Goal: Use online tool/utility: Utilize a website feature to perform a specific function

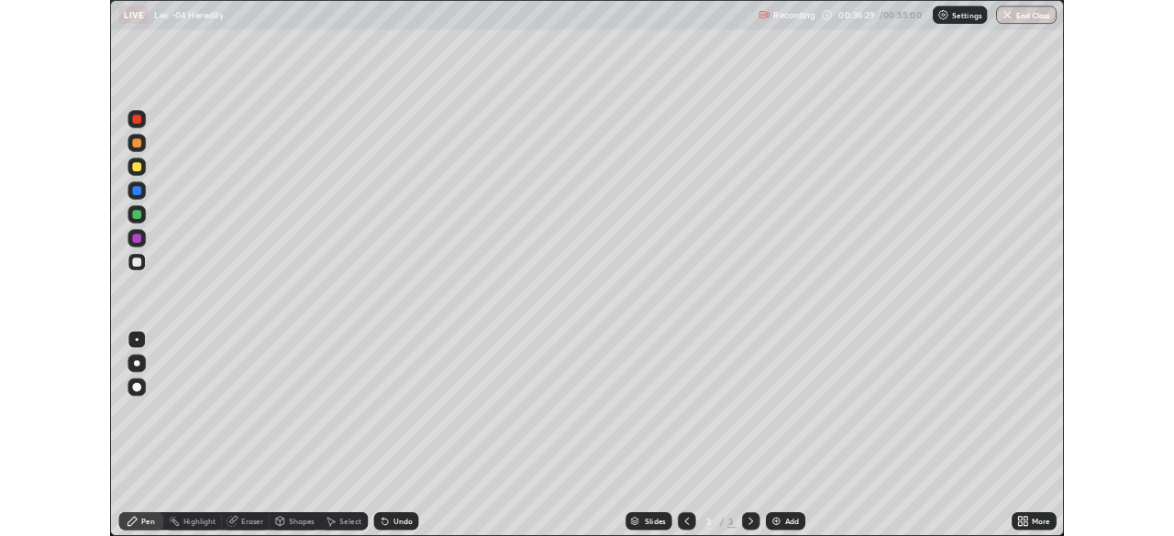
scroll to position [660, 1174]
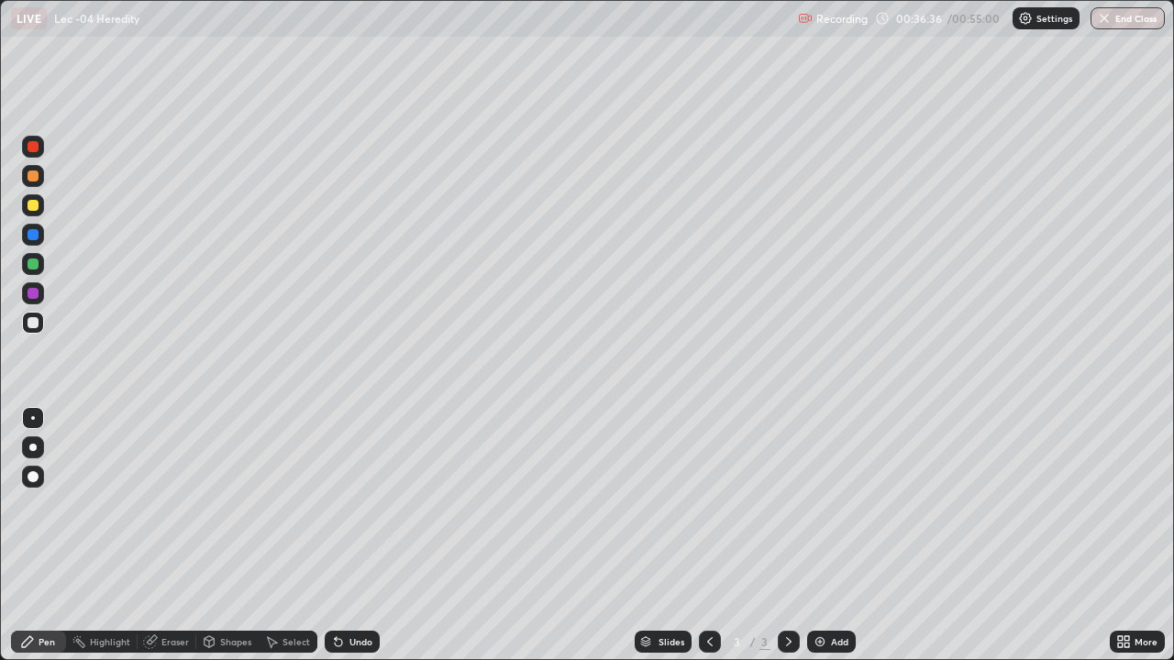
click at [33, 209] on div at bounding box center [33, 205] width 11 height 11
click at [38, 325] on div at bounding box center [33, 322] width 11 height 11
click at [37, 208] on div at bounding box center [33, 205] width 11 height 11
click at [34, 327] on div at bounding box center [33, 322] width 11 height 11
click at [352, 644] on div "Undo" at bounding box center [360, 641] width 23 height 9
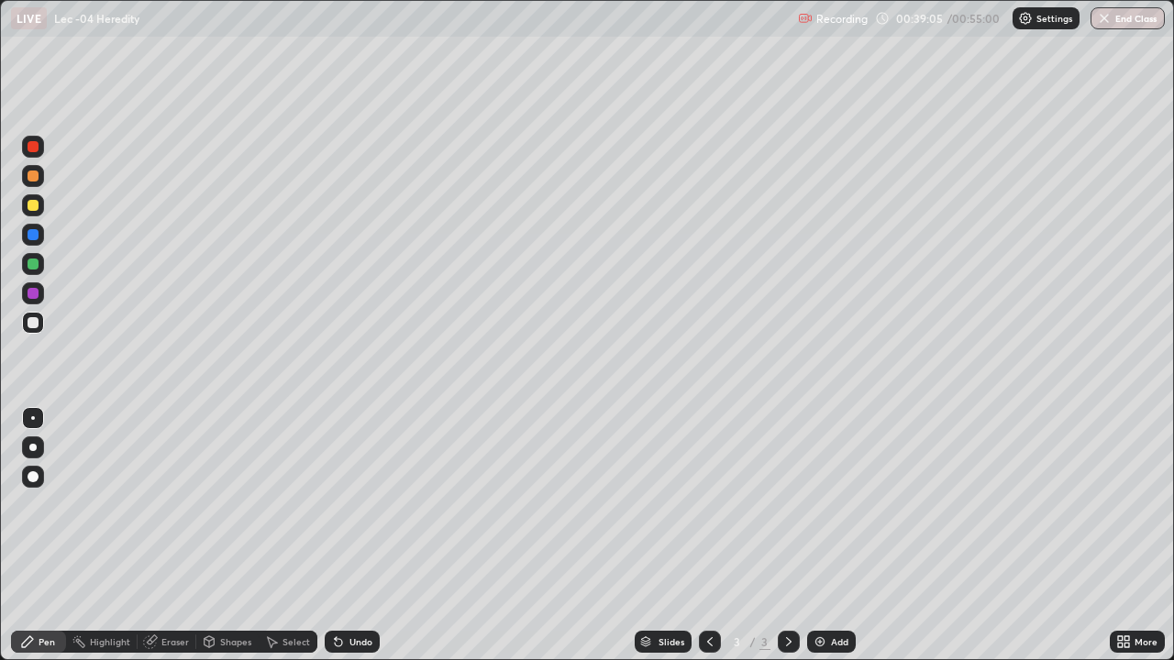
click at [357, 644] on div "Undo" at bounding box center [360, 641] width 23 height 9
click at [357, 646] on div "Undo" at bounding box center [360, 641] width 23 height 9
click at [368, 650] on div "Undo" at bounding box center [352, 642] width 55 height 22
click at [368, 651] on div "Undo" at bounding box center [352, 642] width 55 height 22
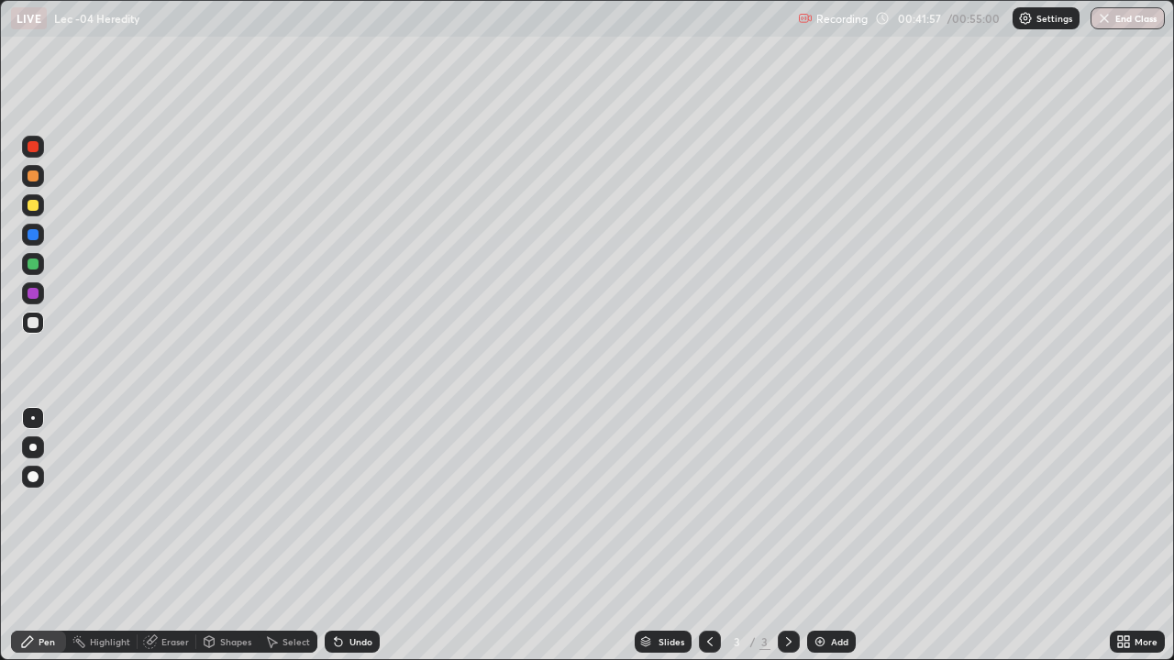
click at [358, 635] on div "Undo" at bounding box center [352, 642] width 55 height 22
click at [356, 633] on div "Undo" at bounding box center [352, 642] width 55 height 22
click at [354, 633] on div "Undo" at bounding box center [352, 642] width 55 height 22
click at [356, 634] on div "Undo" at bounding box center [352, 642] width 55 height 22
click at [355, 634] on div "Undo" at bounding box center [352, 642] width 55 height 22
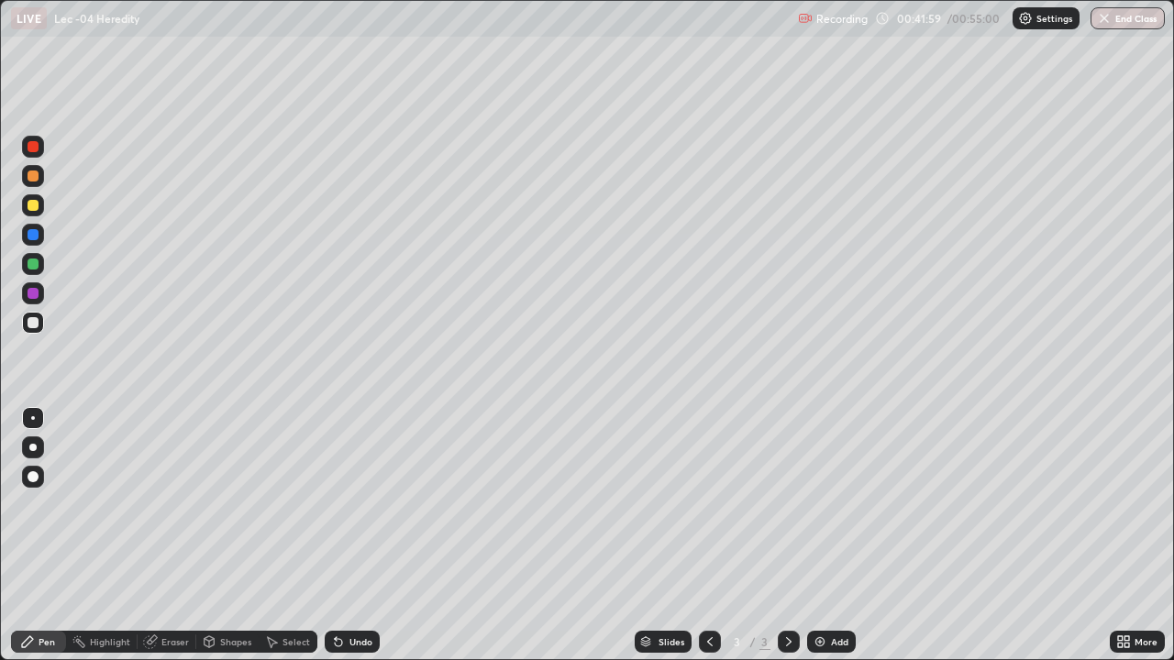
click at [354, 632] on div "Undo" at bounding box center [352, 642] width 55 height 22
click at [357, 641] on div "Undo" at bounding box center [360, 641] width 23 height 9
click at [356, 640] on div "Undo" at bounding box center [360, 641] width 23 height 9
click at [356, 641] on div "Undo" at bounding box center [360, 641] width 23 height 9
click at [353, 635] on div "Undo" at bounding box center [352, 642] width 55 height 22
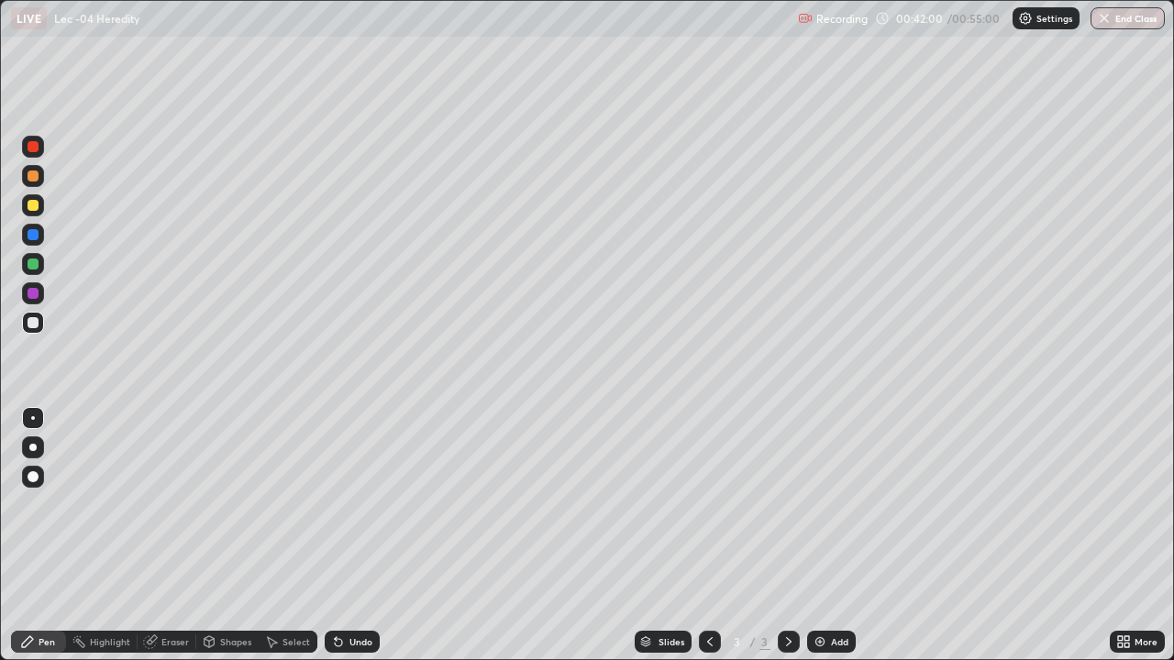
click at [353, 635] on div "Undo" at bounding box center [352, 642] width 55 height 22
click at [355, 641] on div "Undo" at bounding box center [360, 641] width 23 height 9
click at [358, 640] on div "Undo" at bounding box center [360, 641] width 23 height 9
click at [359, 642] on div "Undo" at bounding box center [360, 641] width 23 height 9
click at [359, 641] on div "Undo" at bounding box center [360, 641] width 23 height 9
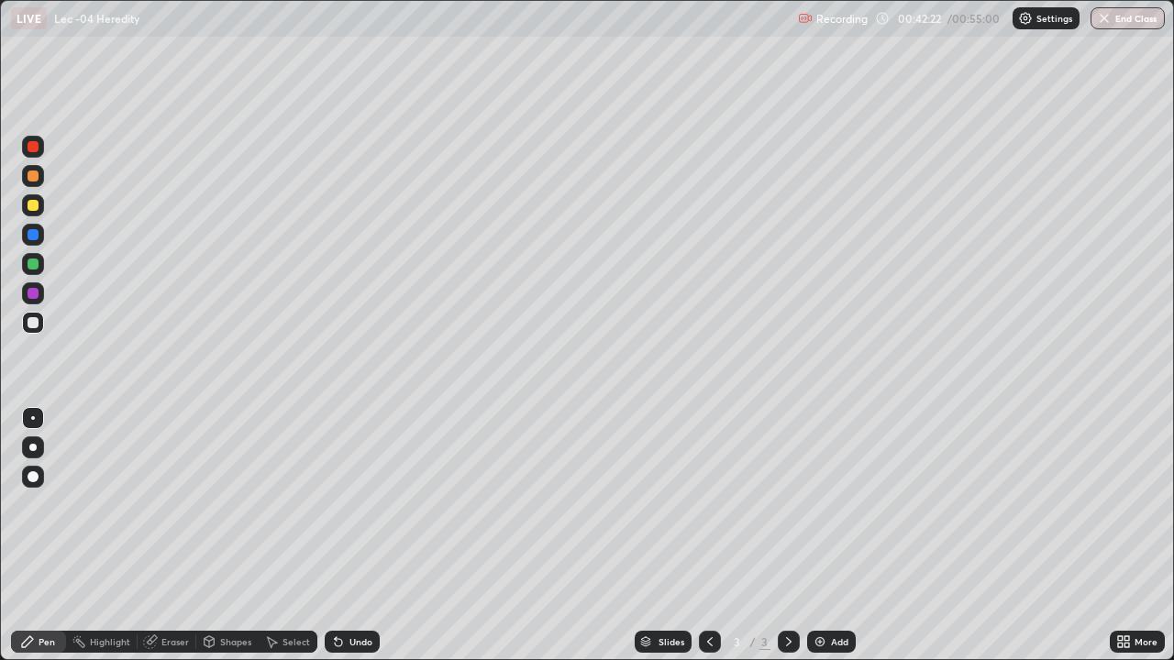
click at [826, 643] on div "Add" at bounding box center [831, 642] width 49 height 22
click at [357, 642] on div "Undo" at bounding box center [360, 641] width 23 height 9
click at [356, 643] on div "Undo" at bounding box center [360, 641] width 23 height 9
click at [357, 643] on div "Undo" at bounding box center [360, 641] width 23 height 9
click at [220, 640] on div "Shapes" at bounding box center [235, 641] width 31 height 9
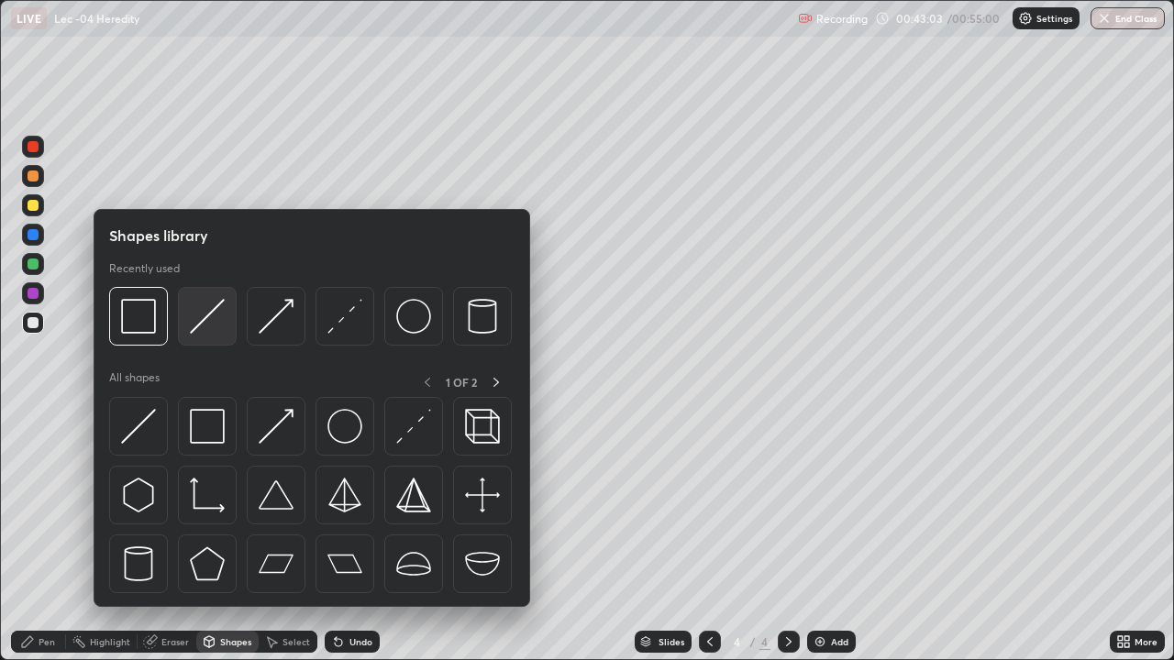
click at [195, 328] on img at bounding box center [207, 316] width 35 height 35
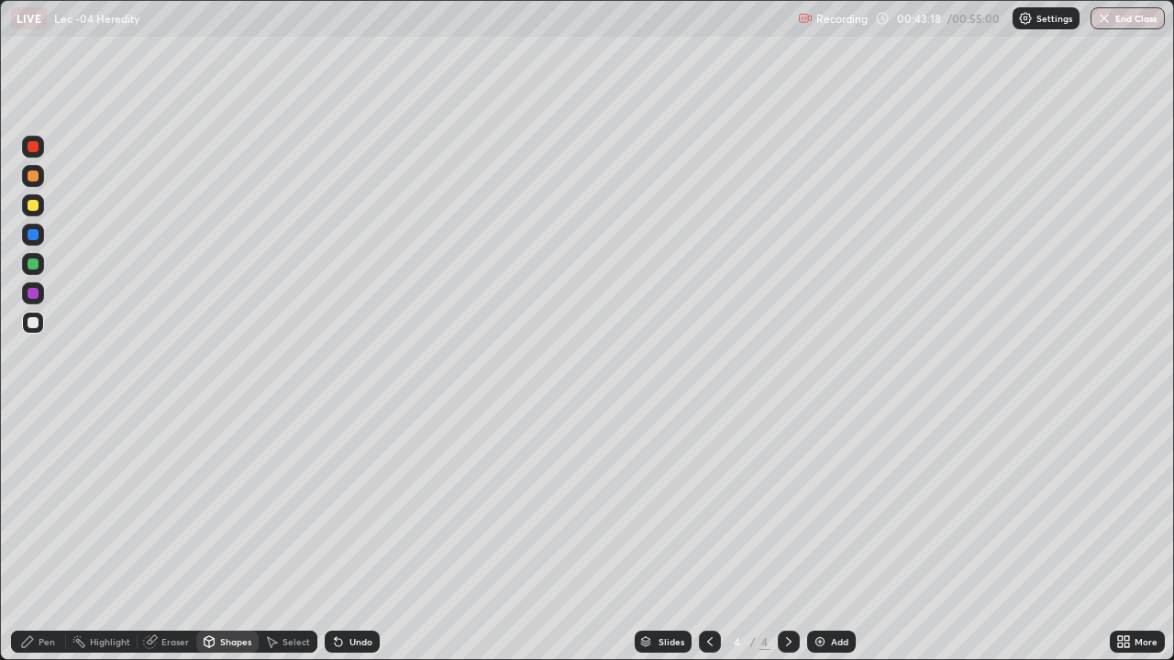
click at [285, 647] on div "Select" at bounding box center [296, 641] width 28 height 9
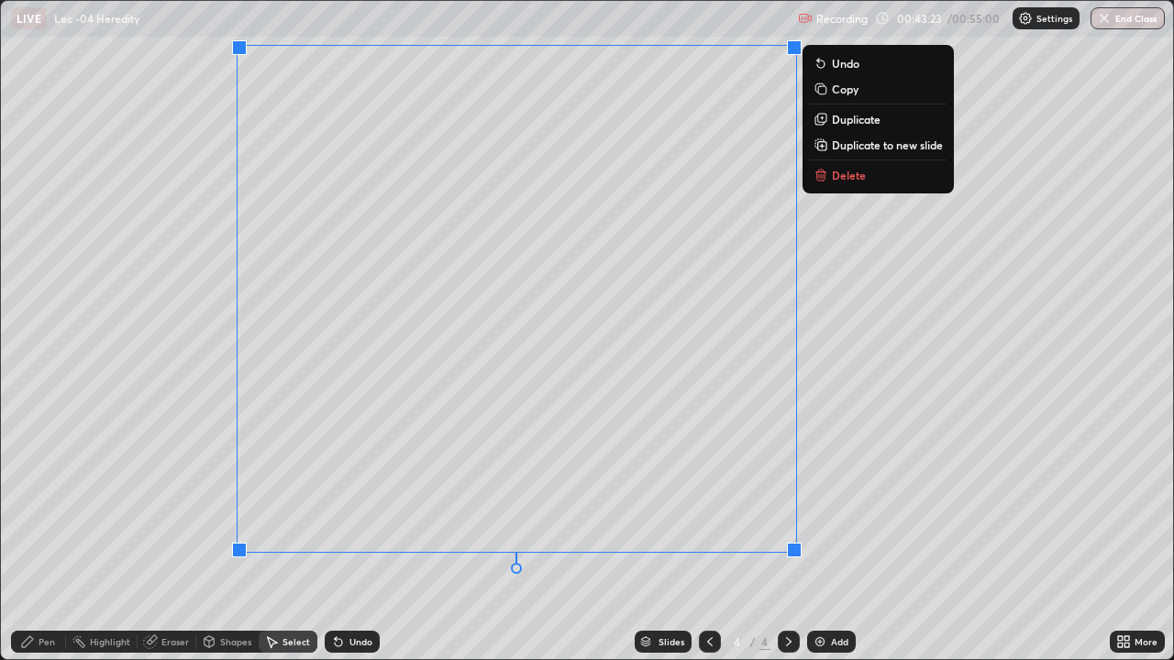
click at [54, 644] on div "Pen" at bounding box center [47, 641] width 17 height 9
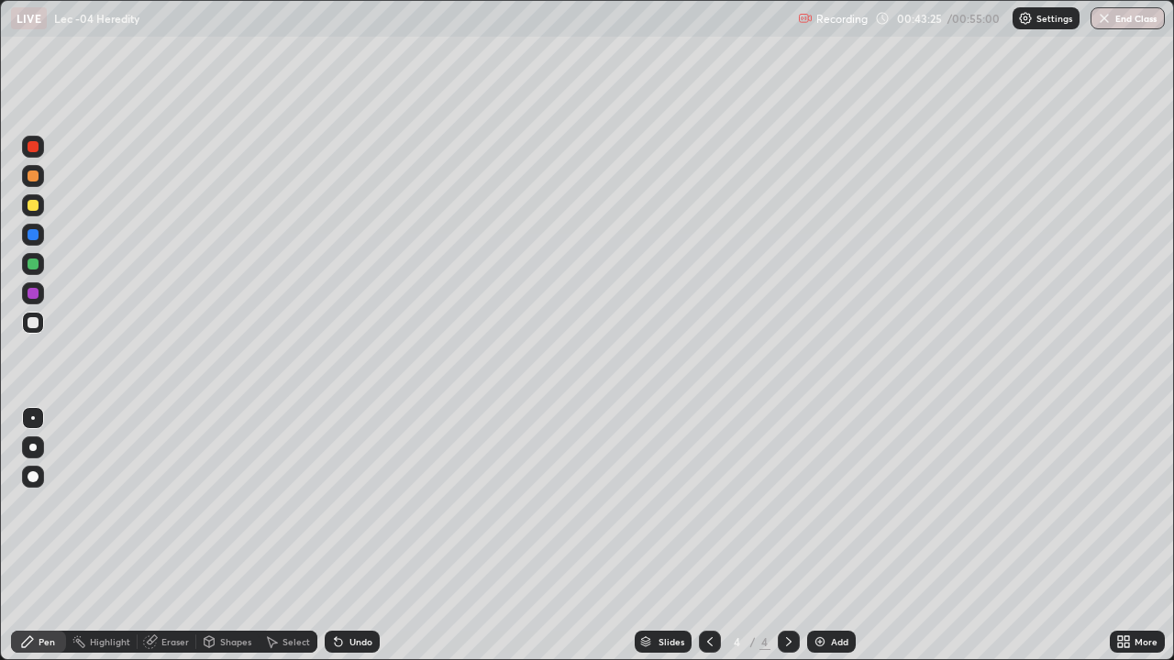
click at [220, 639] on div "Shapes" at bounding box center [235, 641] width 31 height 9
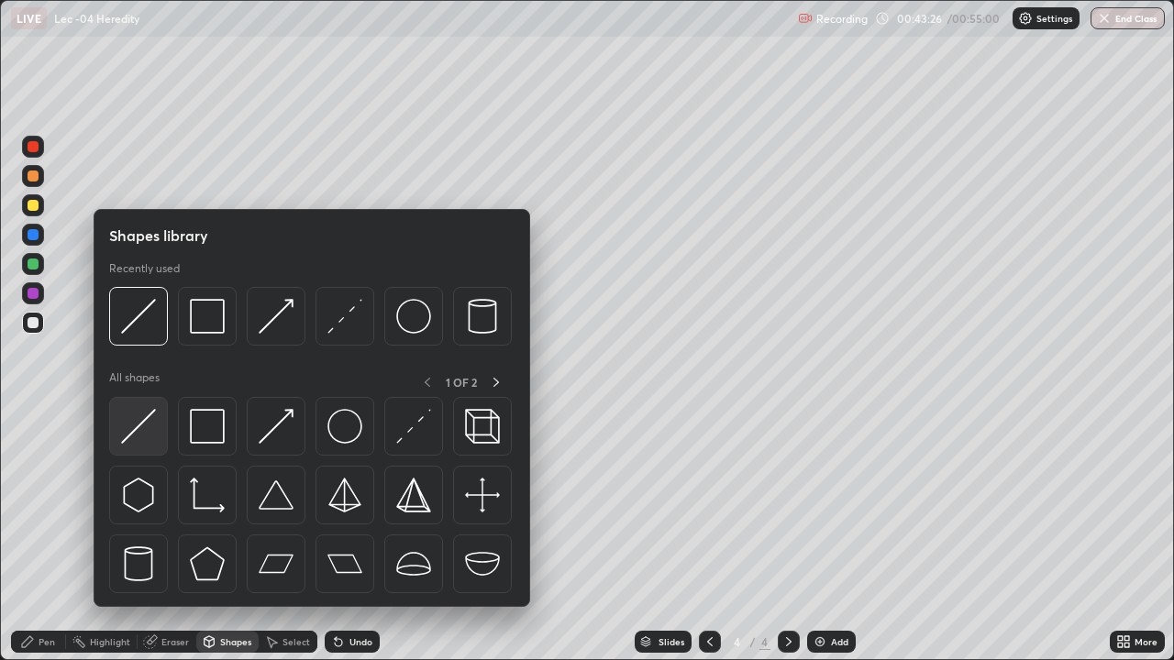
click at [148, 420] on img at bounding box center [138, 426] width 35 height 35
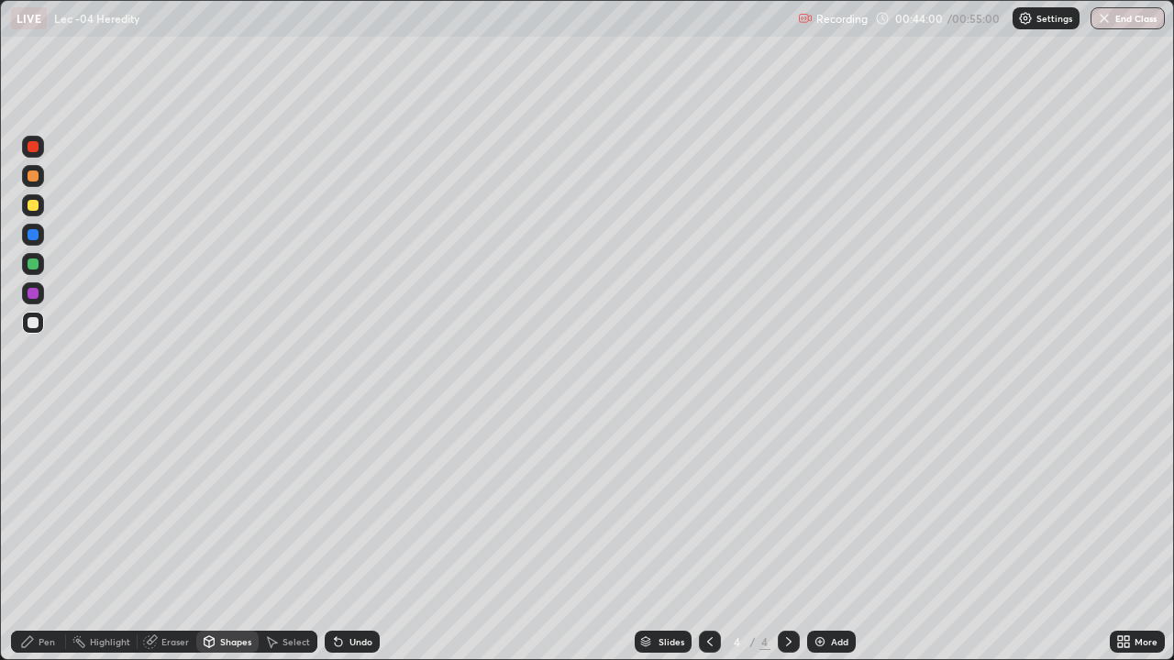
click at [47, 644] on div "Pen" at bounding box center [47, 641] width 17 height 9
click at [40, 205] on div at bounding box center [33, 205] width 22 height 22
click at [36, 325] on div at bounding box center [33, 322] width 11 height 11
click at [32, 212] on div at bounding box center [33, 205] width 22 height 22
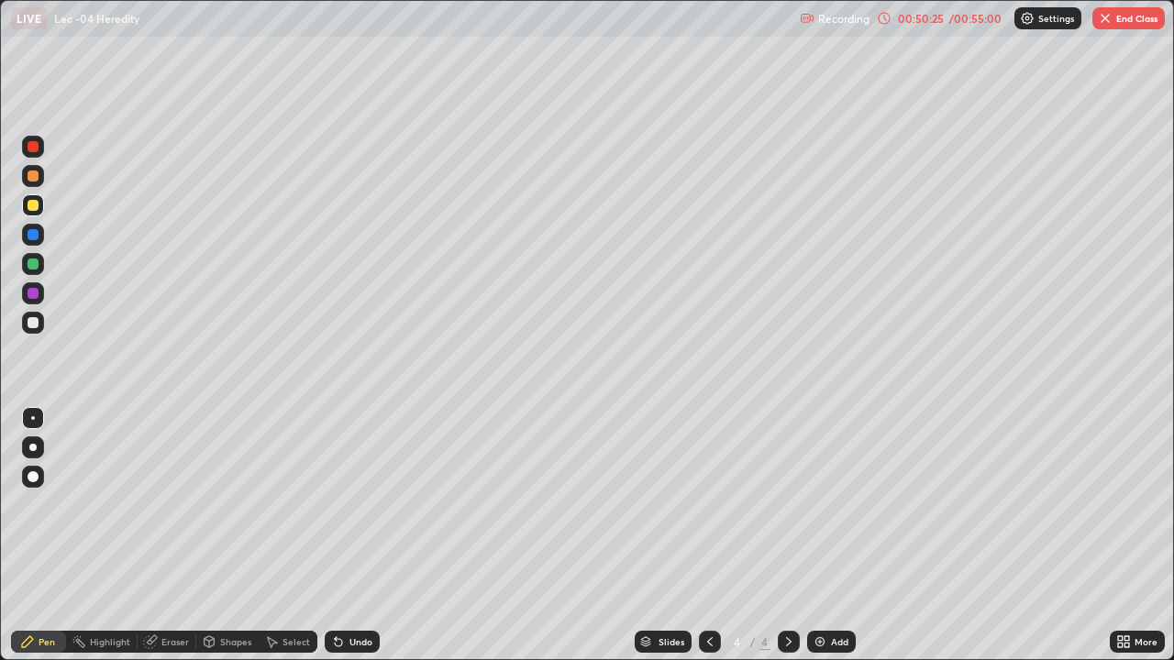
click at [1109, 644] on div "Slides 4 / 4 Add" at bounding box center [745, 642] width 730 height 37
click at [1112, 640] on div "More" at bounding box center [1137, 642] width 55 height 22
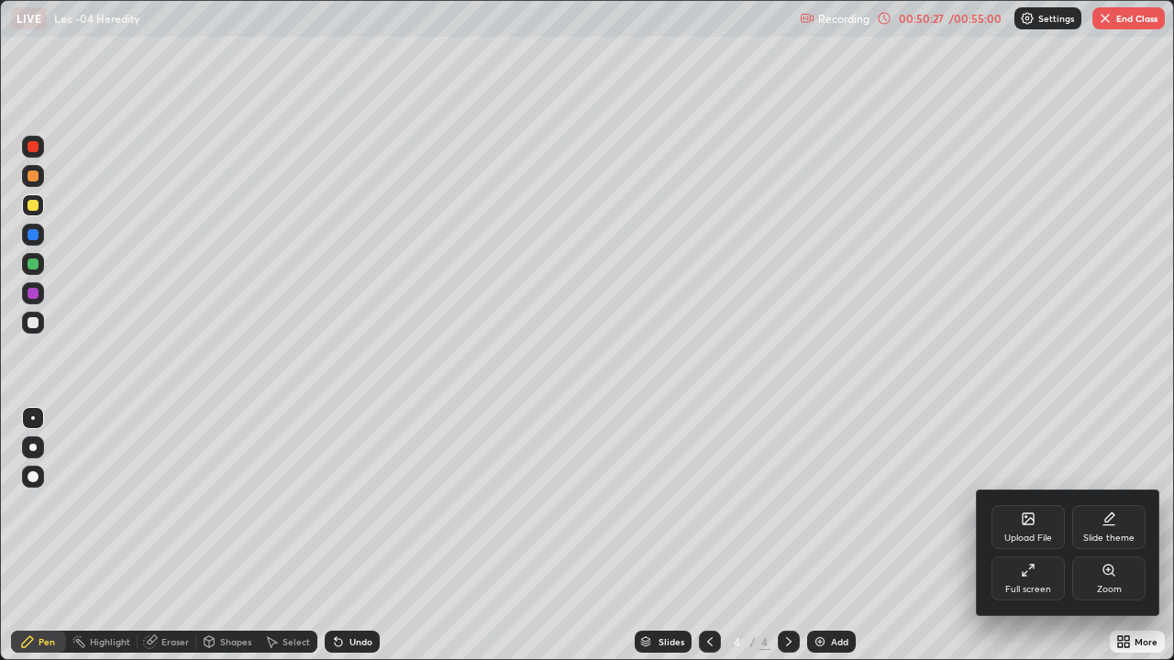
click at [1028, 578] on div "Full screen" at bounding box center [1027, 579] width 73 height 44
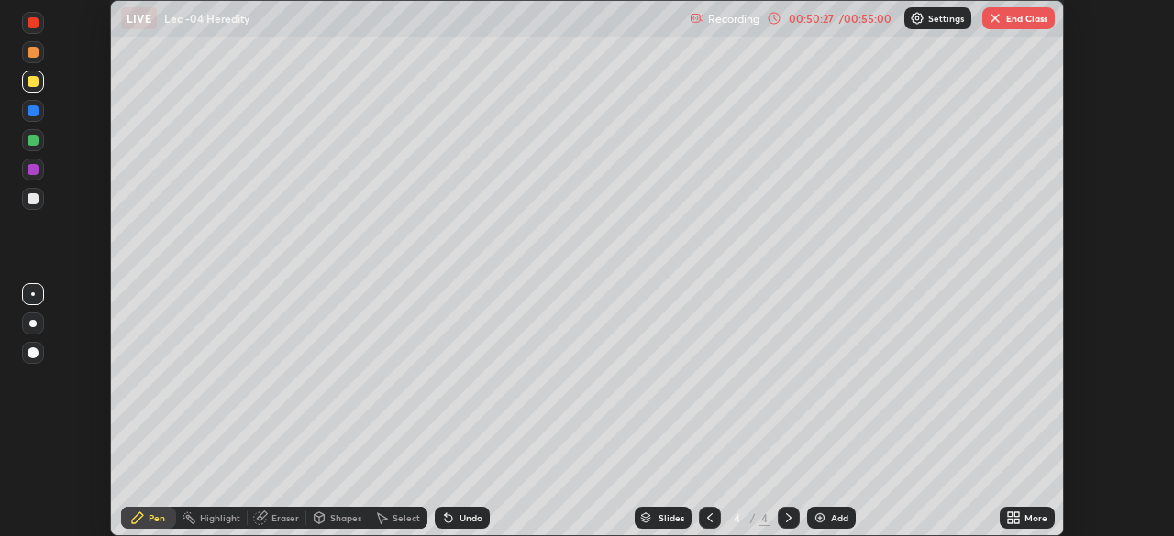
scroll to position [91170, 90533]
click at [1023, 18] on button "End Class" at bounding box center [1018, 18] width 72 height 22
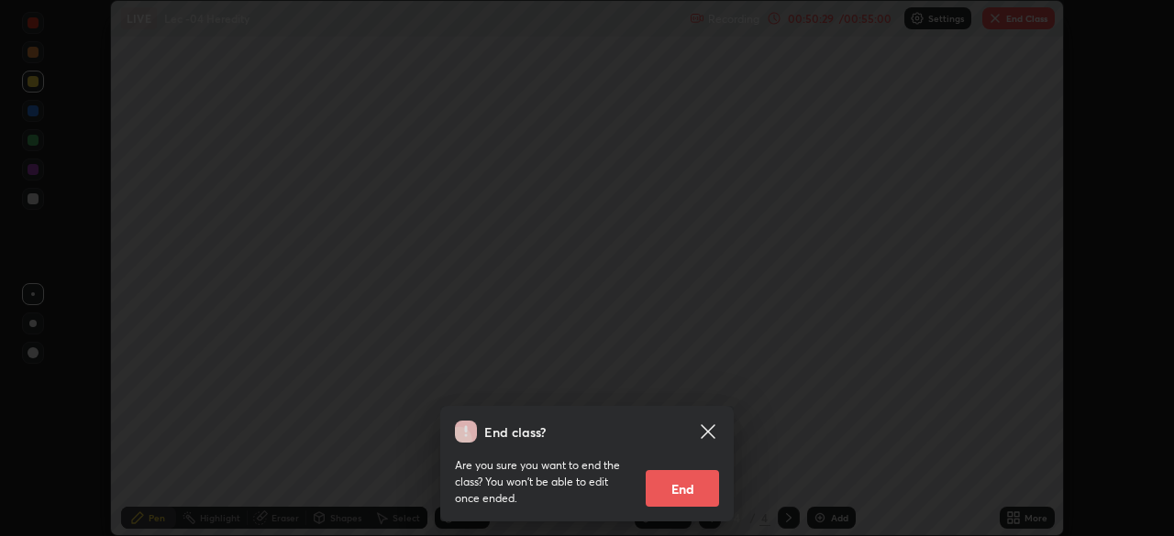
click at [697, 488] on button "End" at bounding box center [682, 488] width 73 height 37
